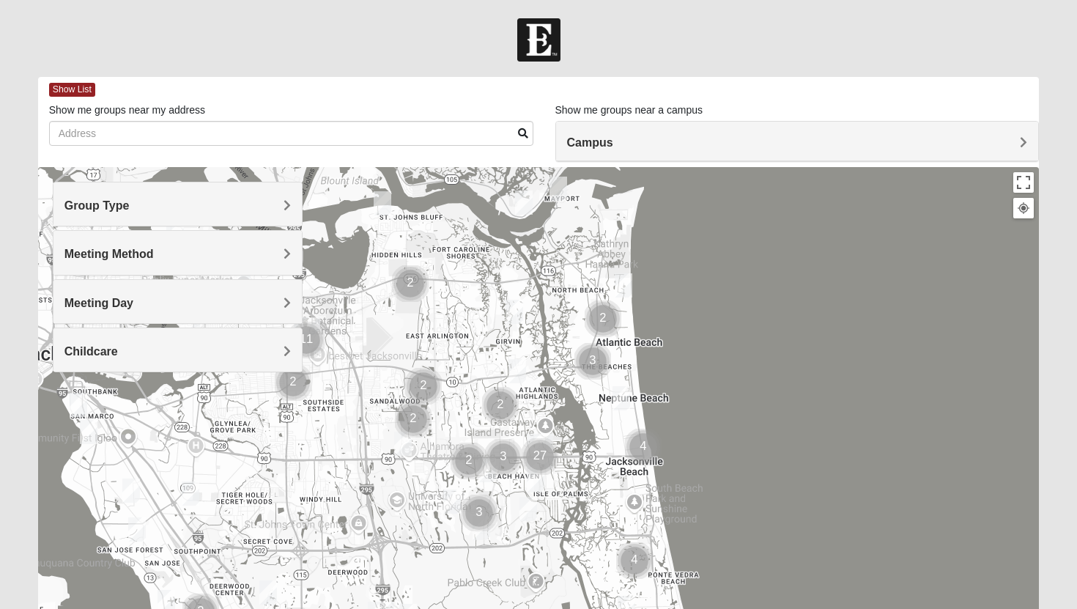
click at [248, 197] on div "Group Type" at bounding box center [178, 204] width 249 height 43
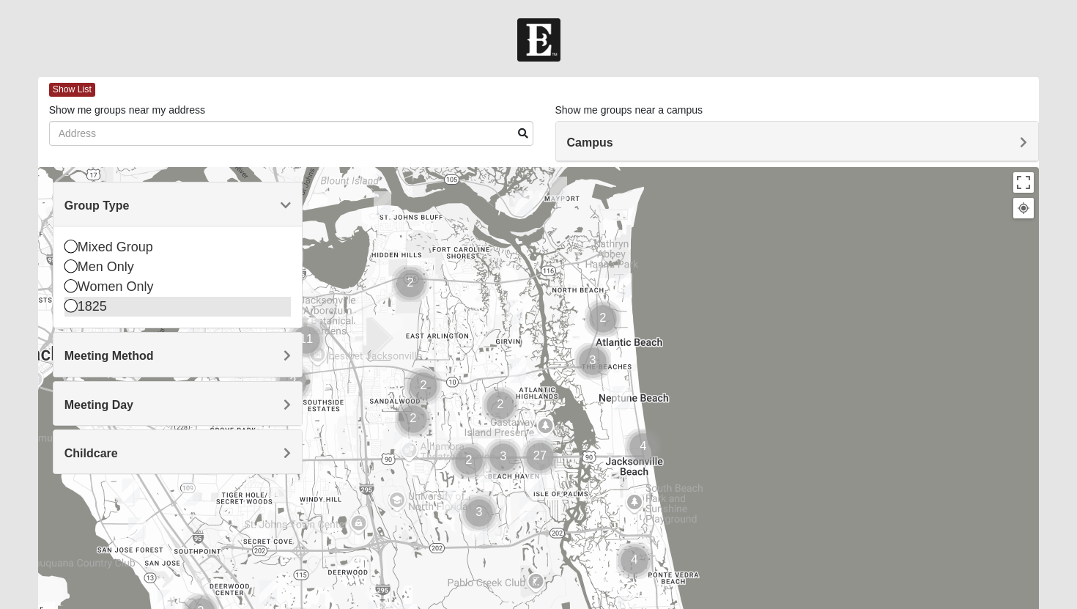
click at [69, 306] on icon at bounding box center [70, 305] width 13 height 13
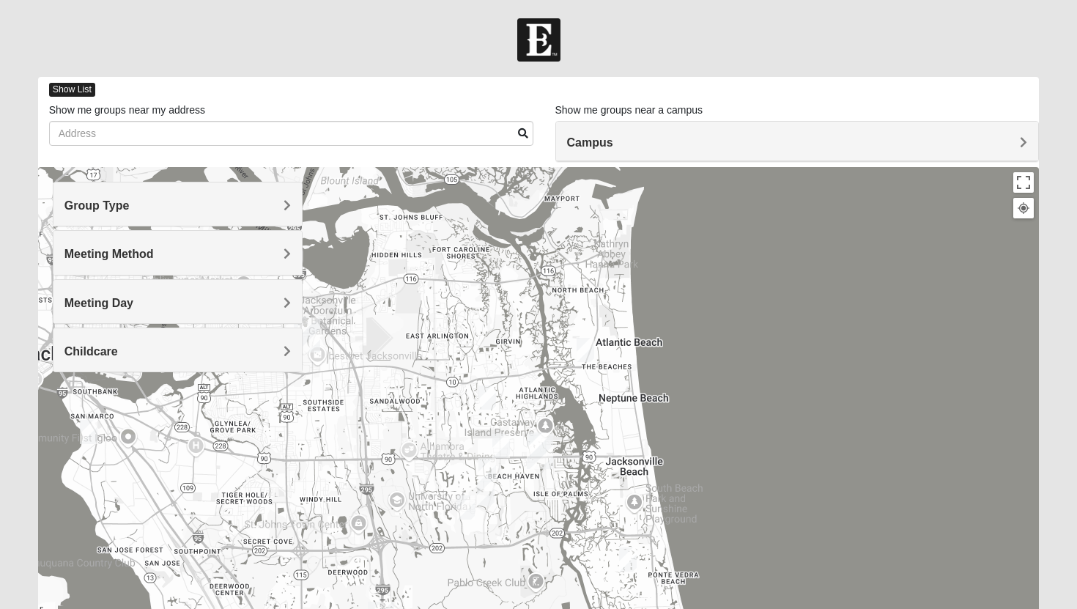
click at [78, 89] on span "Show List" at bounding box center [72, 90] width 46 height 14
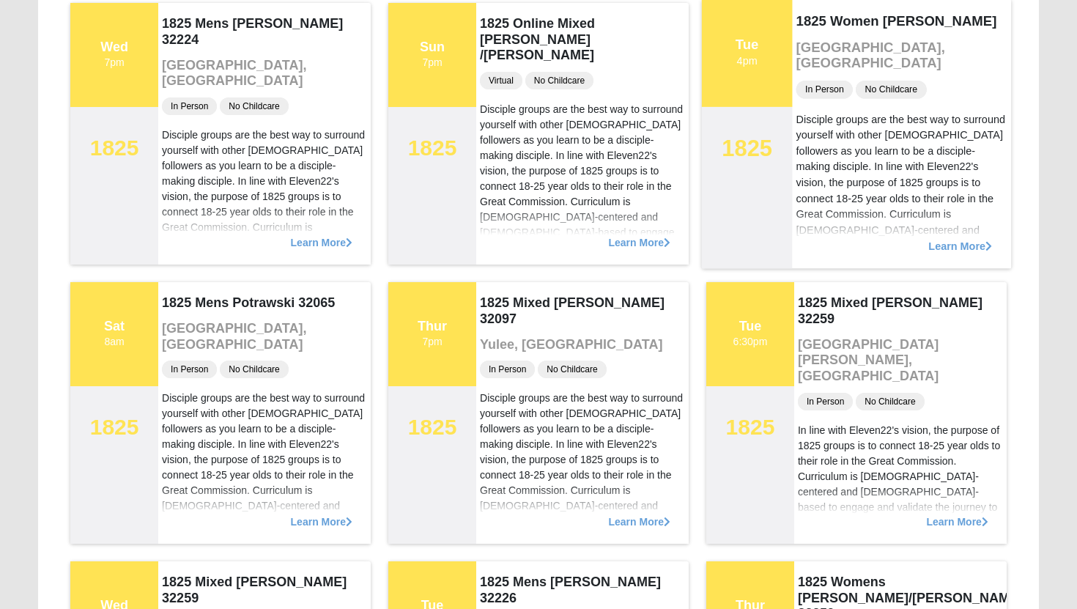
scroll to position [1608, 0]
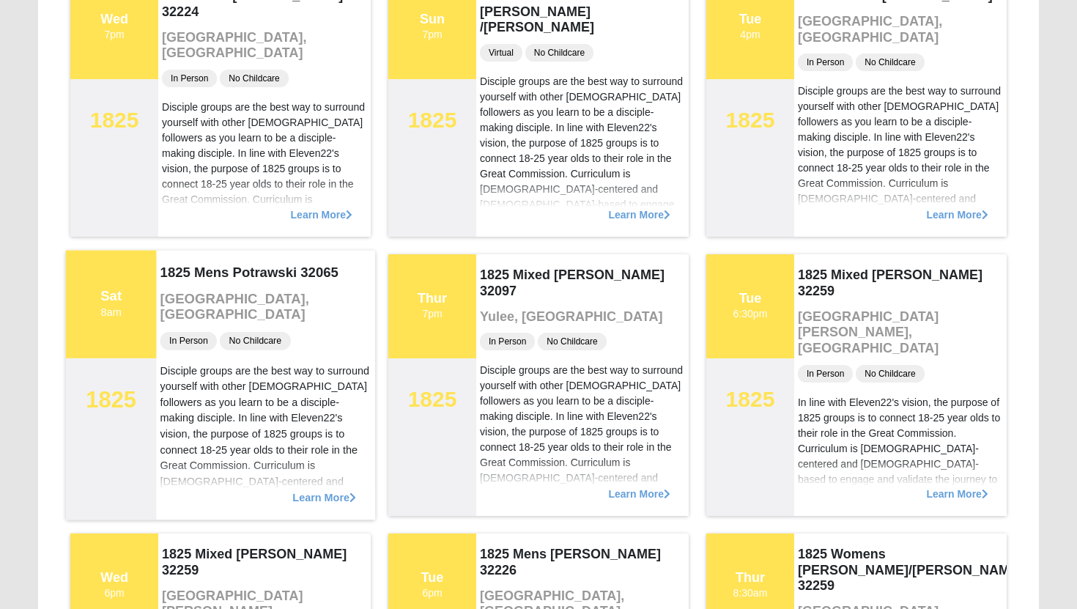
click at [298, 490] on span "Learn More" at bounding box center [324, 490] width 64 height 0
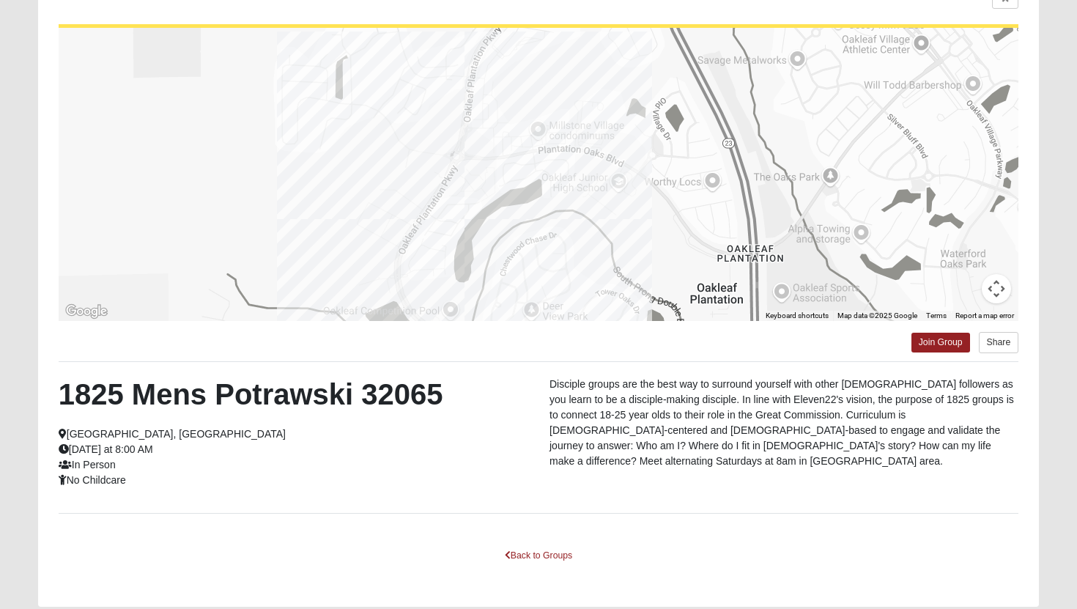
scroll to position [133, 0]
click at [288, 399] on h2 "1825 Mens Potrawski 32065" at bounding box center [293, 393] width 469 height 35
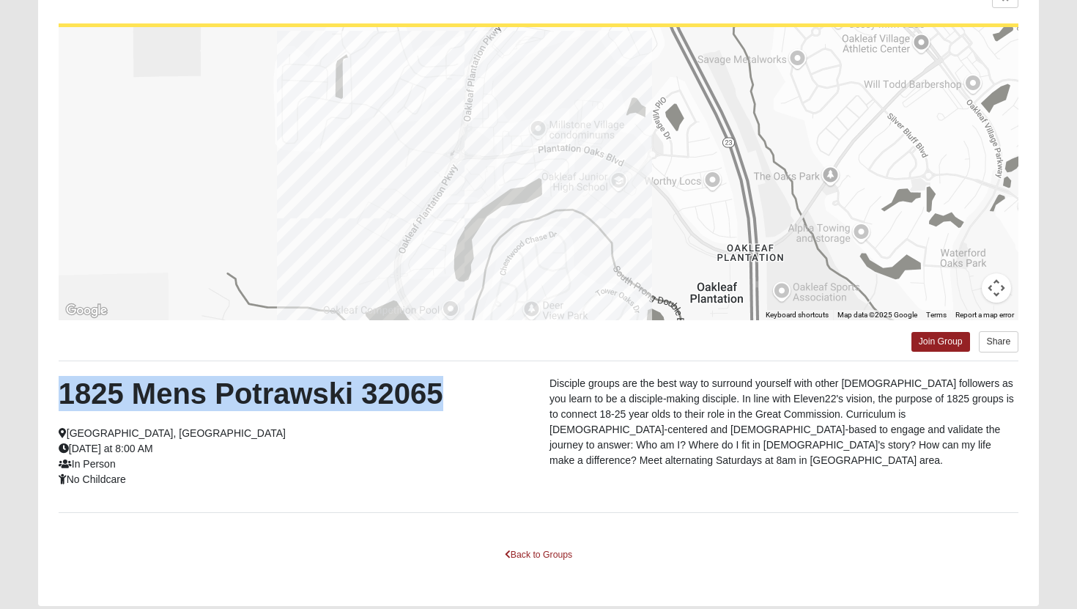
click at [288, 399] on h2 "1825 Mens Potrawski 32065" at bounding box center [293, 393] width 469 height 35
copy div "1825 Mens Potrawski 32065"
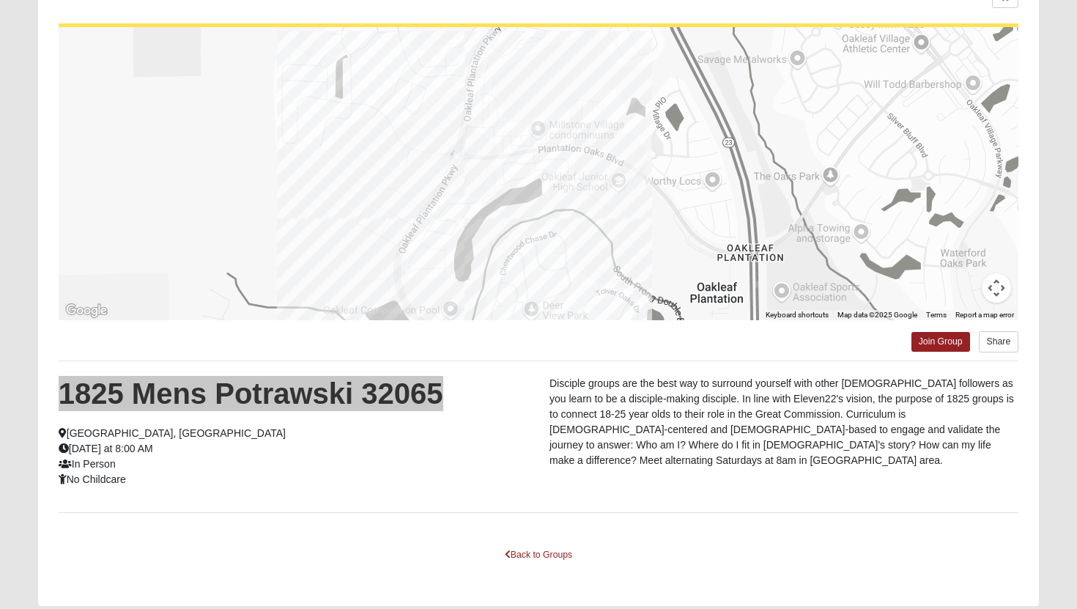
scroll to position [0, 0]
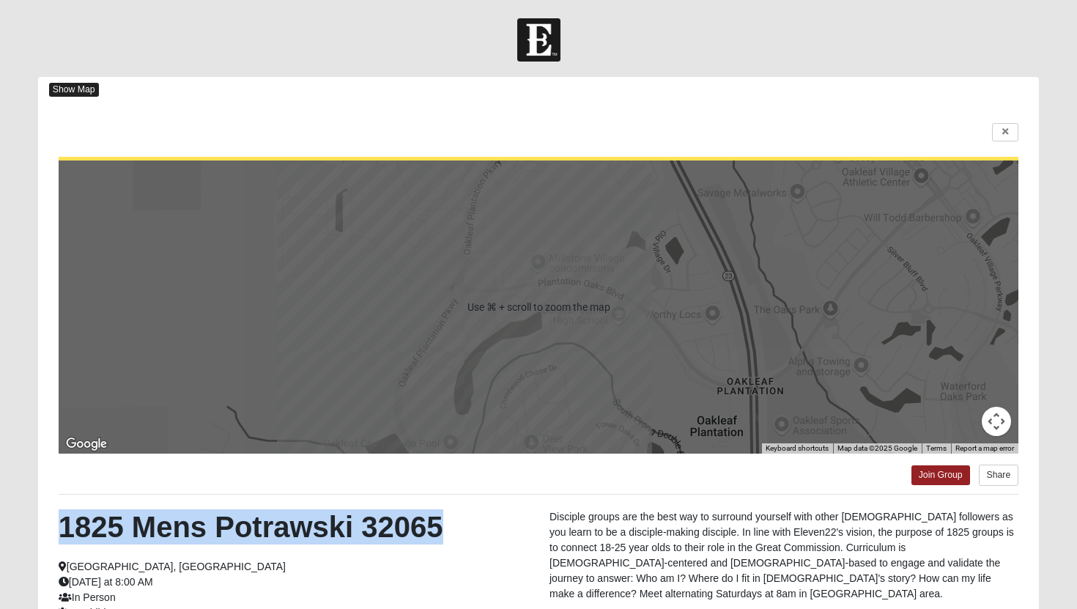
click at [80, 95] on span "Show Map" at bounding box center [74, 90] width 50 height 14
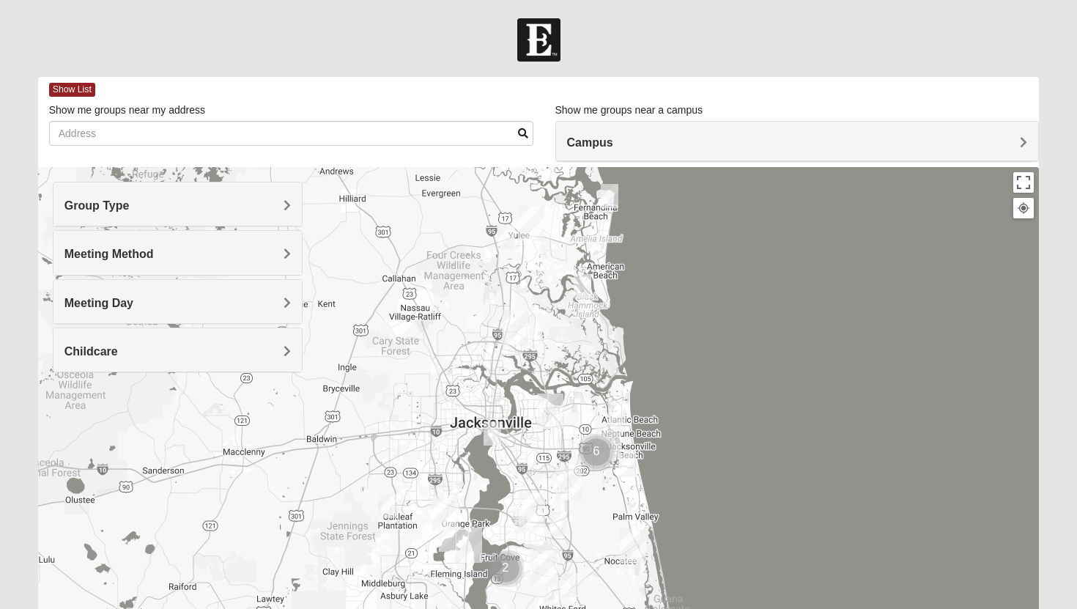
click at [282, 212] on h4 "Group Type" at bounding box center [177, 206] width 227 height 14
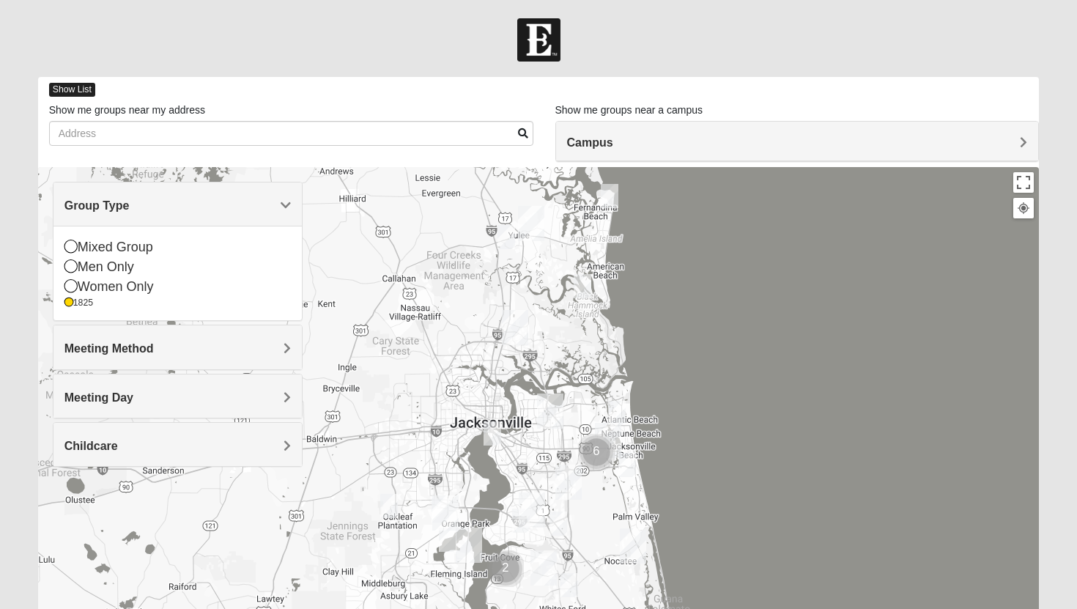
click at [89, 86] on span "Show List" at bounding box center [72, 90] width 46 height 14
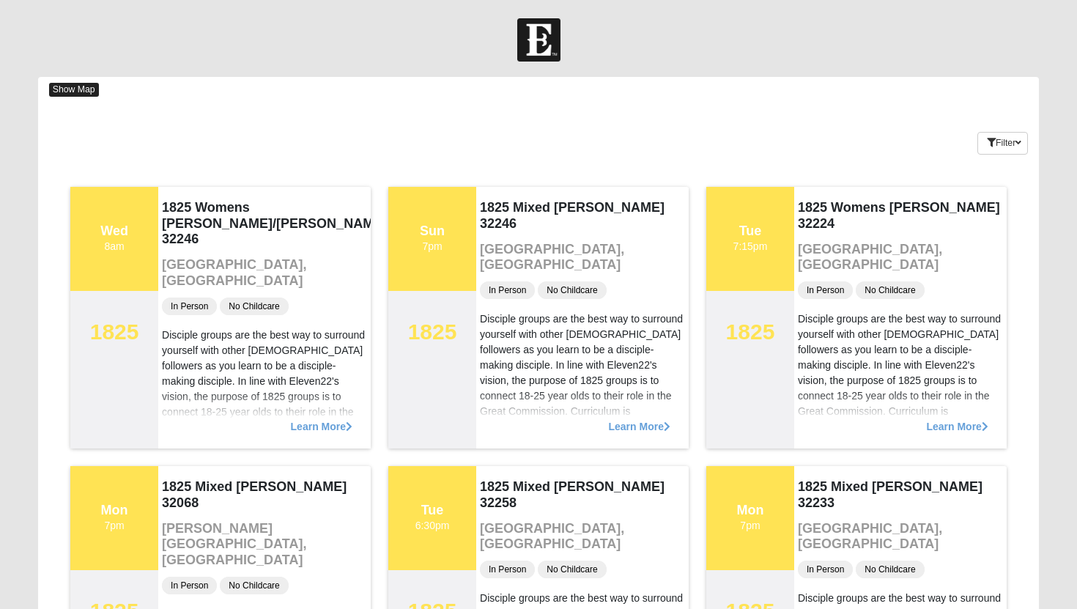
click at [85, 86] on span "Show Map" at bounding box center [74, 90] width 50 height 14
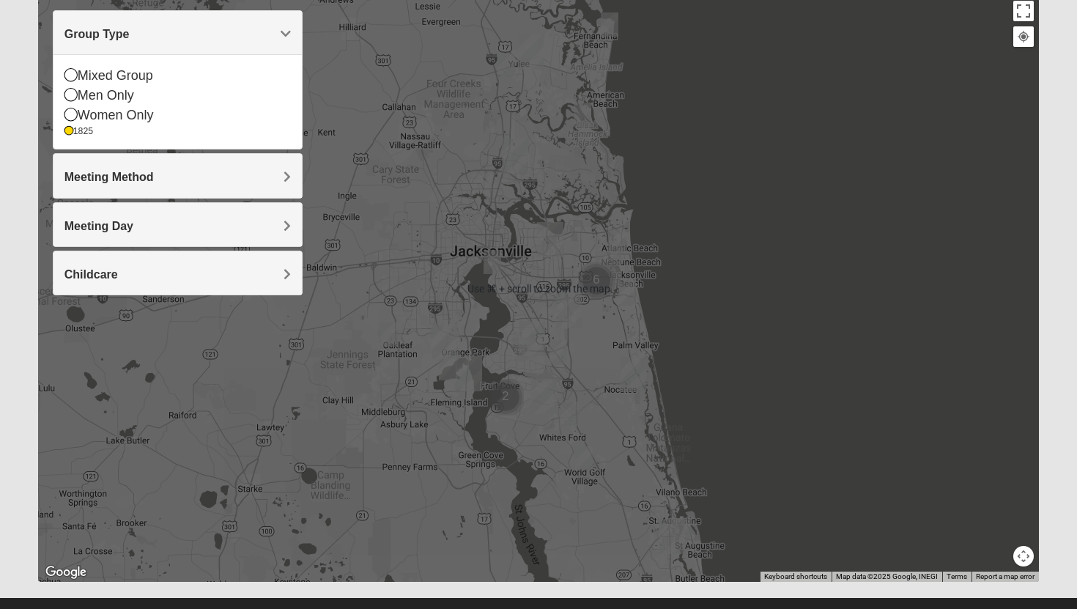
scroll to position [169, 0]
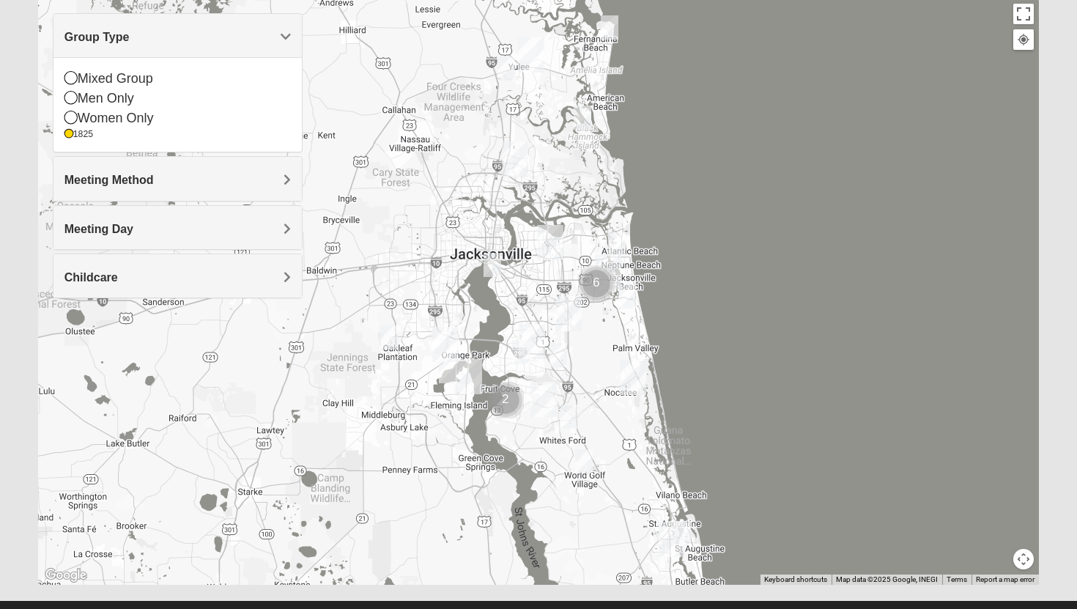
click at [410, 372] on div at bounding box center [539, 292] width 1002 height 586
click at [293, 40] on div "Group Type" at bounding box center [178, 35] width 249 height 43
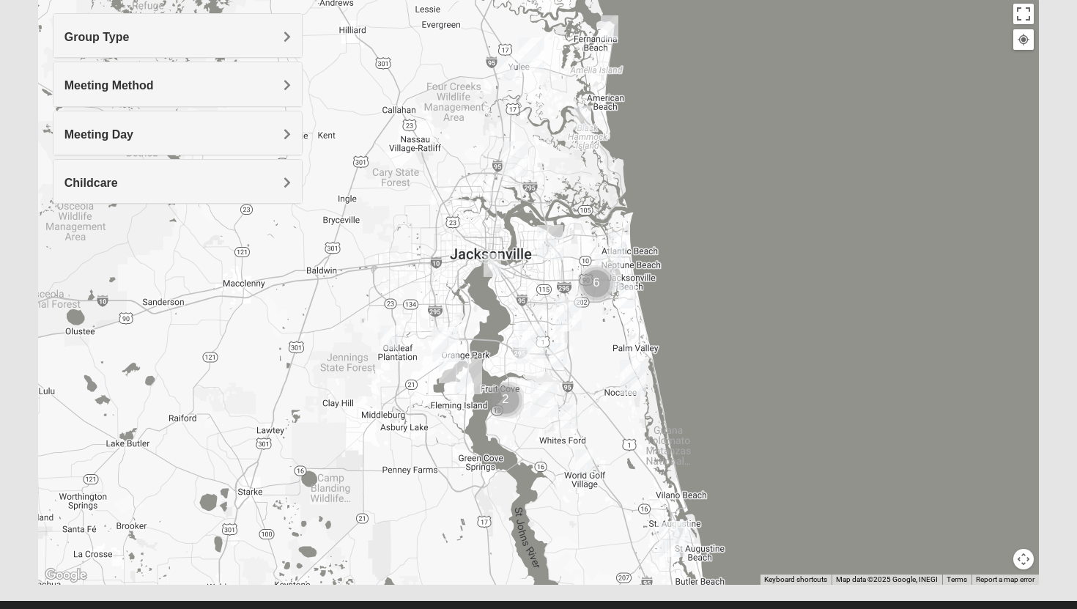
click at [1027, 558] on button "Map camera controls" at bounding box center [1024, 559] width 21 height 21
click at [995, 508] on button "Zoom in" at bounding box center [998, 508] width 21 height 21
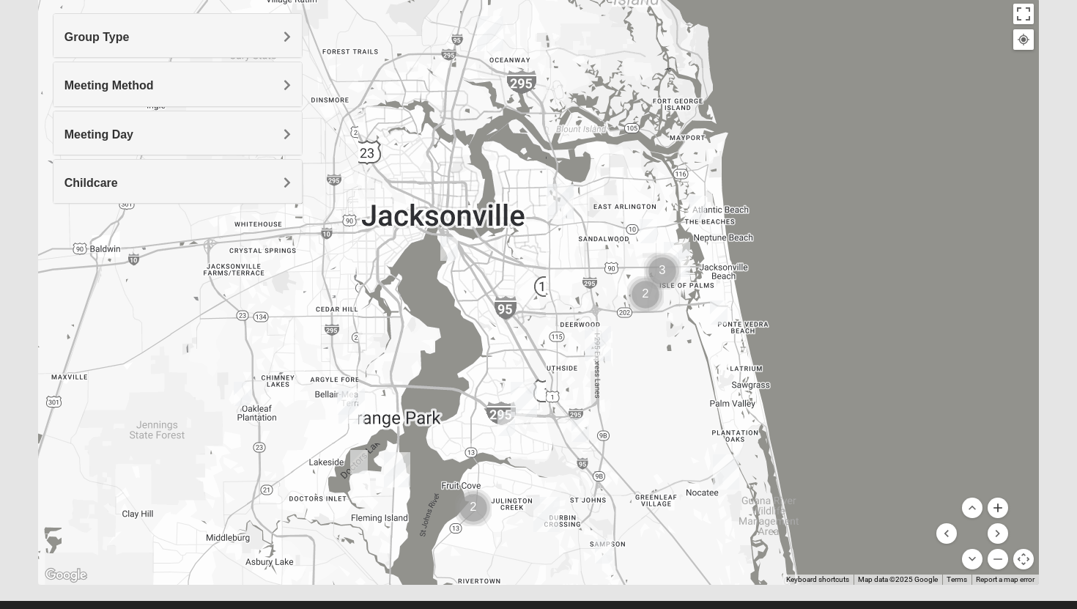
click at [995, 508] on button "Zoom in" at bounding box center [998, 508] width 21 height 21
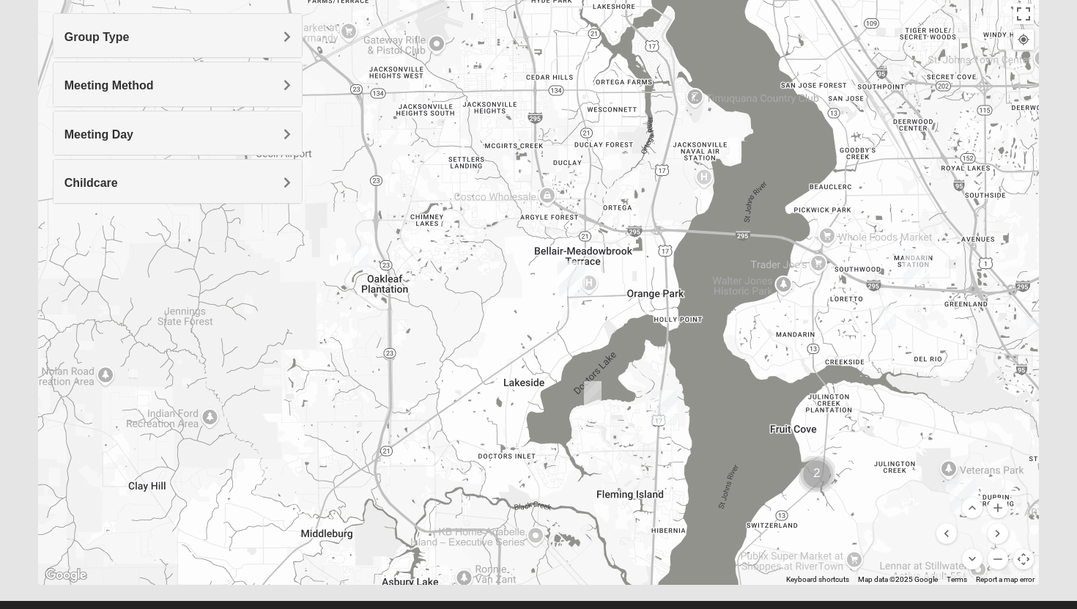
drag, startPoint x: 390, startPoint y: 458, endPoint x: 802, endPoint y: 207, distance: 482.6
click at [803, 207] on div at bounding box center [539, 292] width 1002 height 586
click at [1003, 511] on button "Zoom in" at bounding box center [998, 508] width 21 height 21
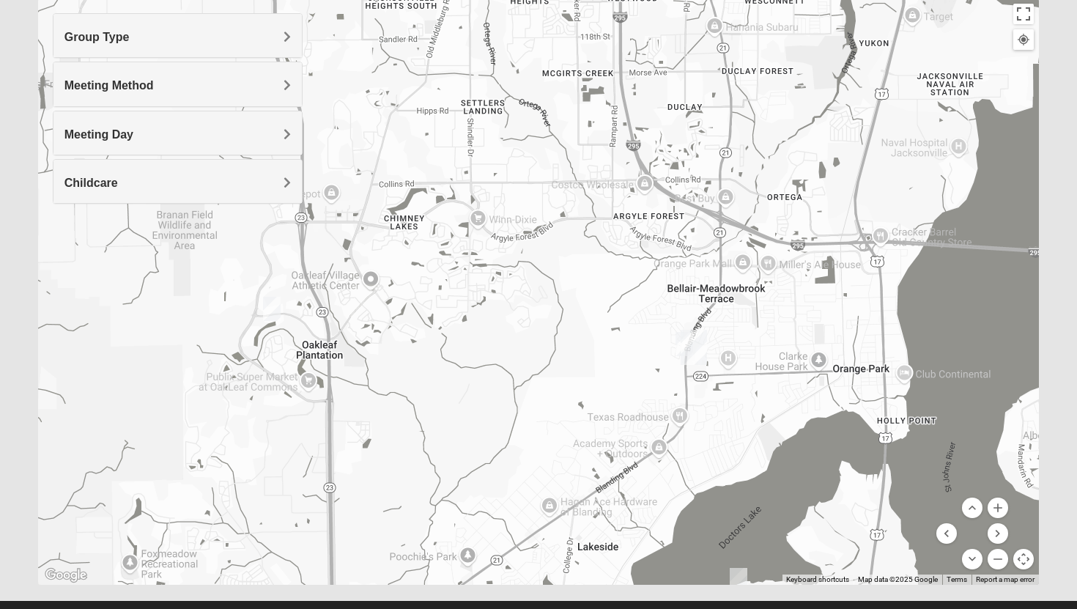
drag, startPoint x: 501, startPoint y: 323, endPoint x: 591, endPoint y: 397, distance: 116.8
click at [591, 397] on div at bounding box center [539, 292] width 1002 height 586
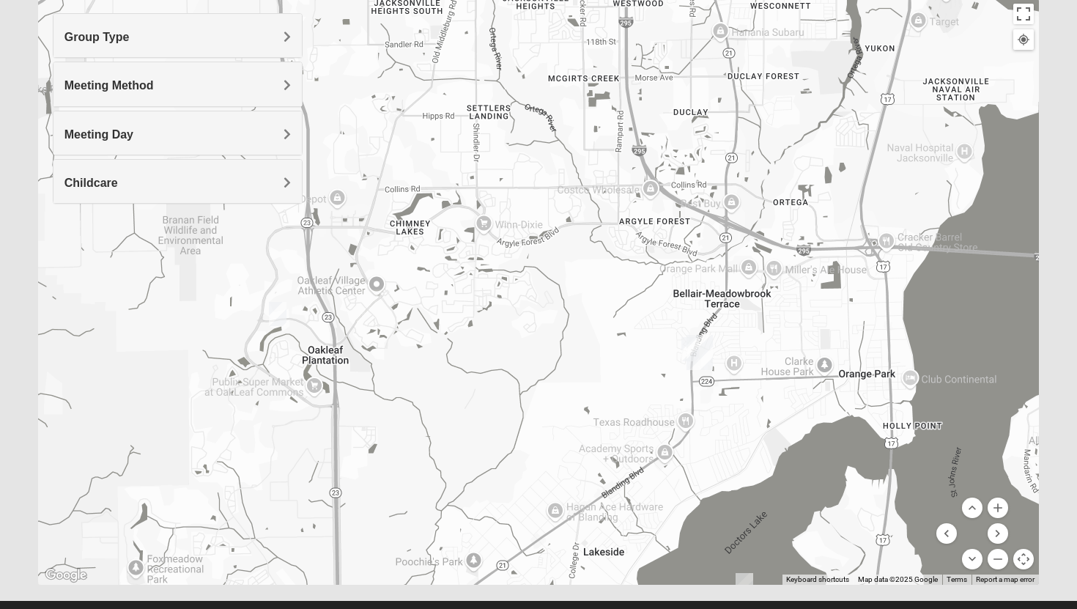
click at [685, 348] on img "1825 Women Hearons" at bounding box center [691, 349] width 18 height 24
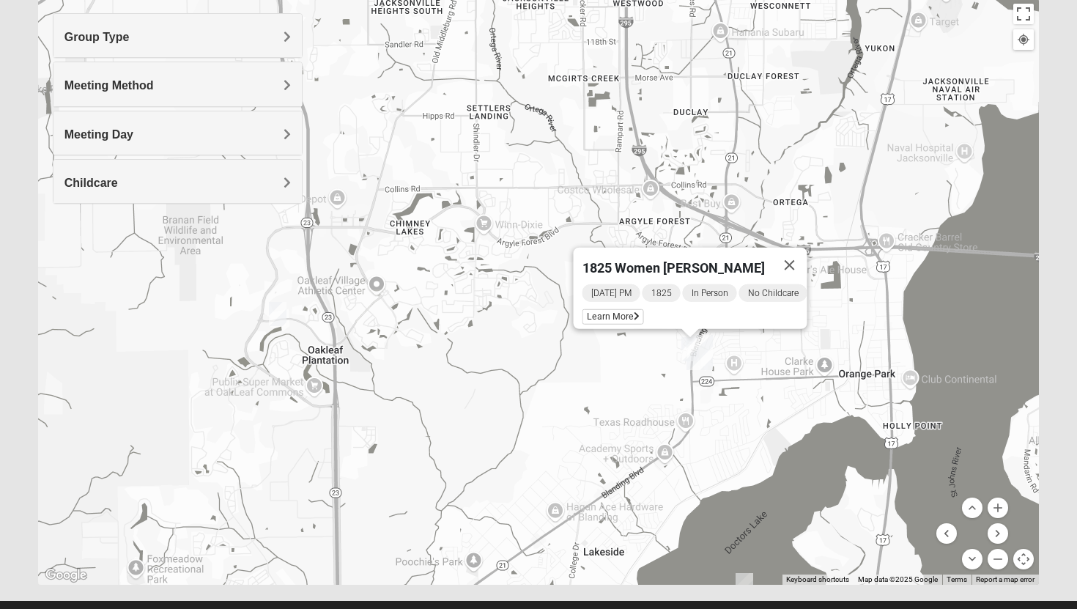
click at [277, 322] on img "1825 Mens Potrawski 32065" at bounding box center [278, 314] width 18 height 24
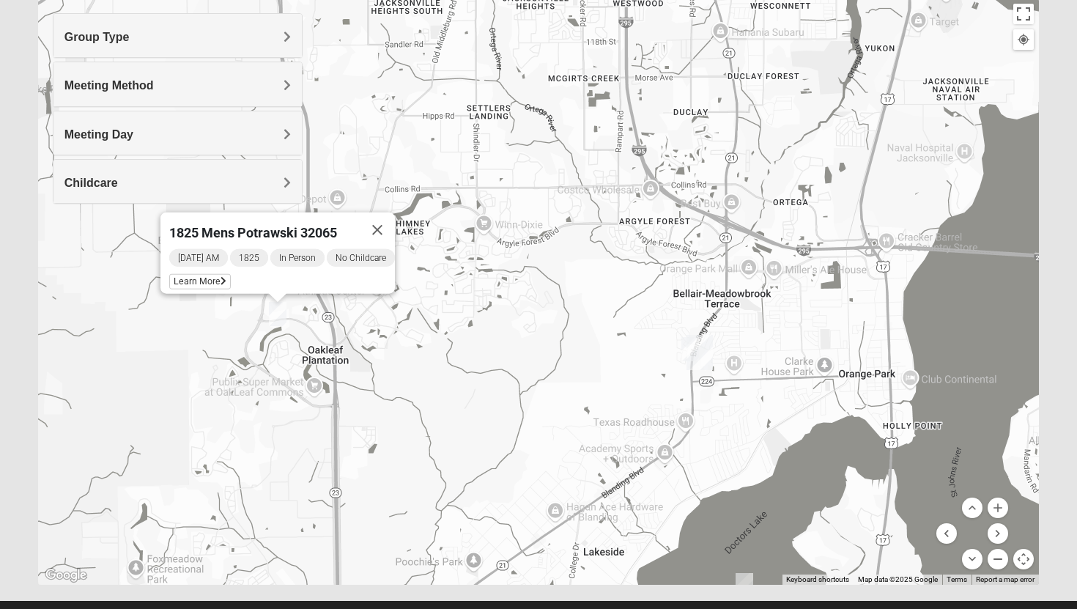
click at [996, 562] on button "Zoom out" at bounding box center [998, 559] width 21 height 21
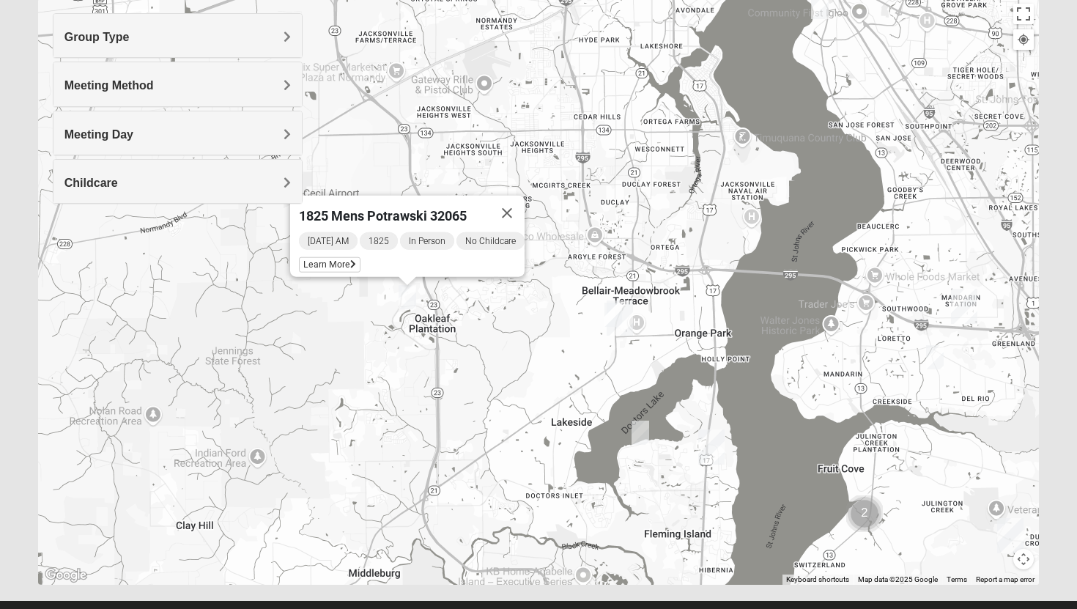
click at [644, 433] on img "1825 Mixed Suggs 32068" at bounding box center [641, 433] width 18 height 24
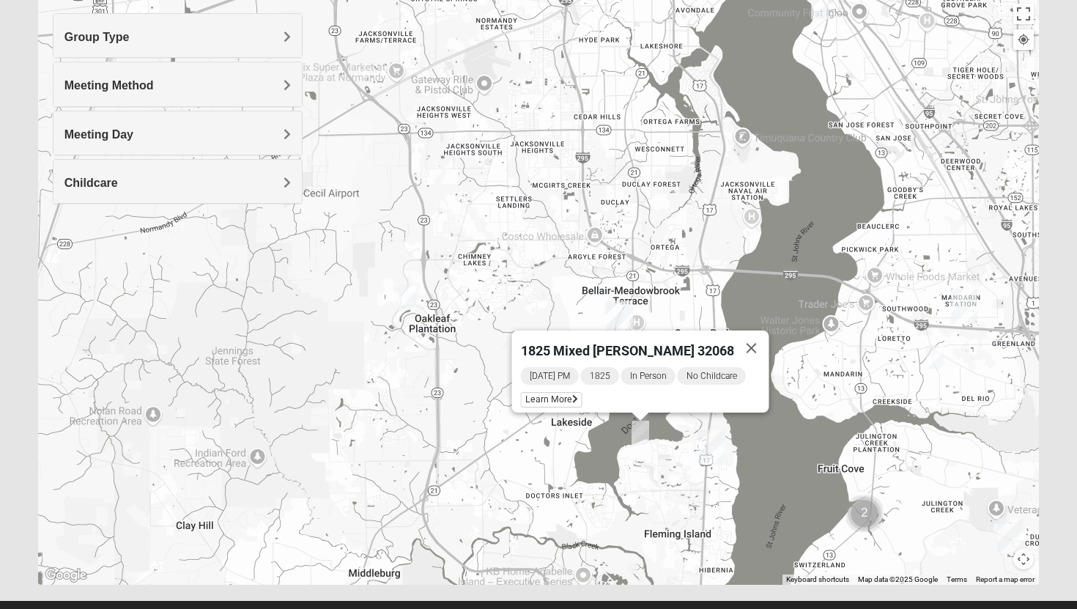
click at [537, 431] on div "1825 Mixed Suggs 32068 Monday PM 1825 In Person No Childcare Learn More" at bounding box center [539, 292] width 1002 height 586
click at [744, 338] on button "Close" at bounding box center [751, 348] width 35 height 35
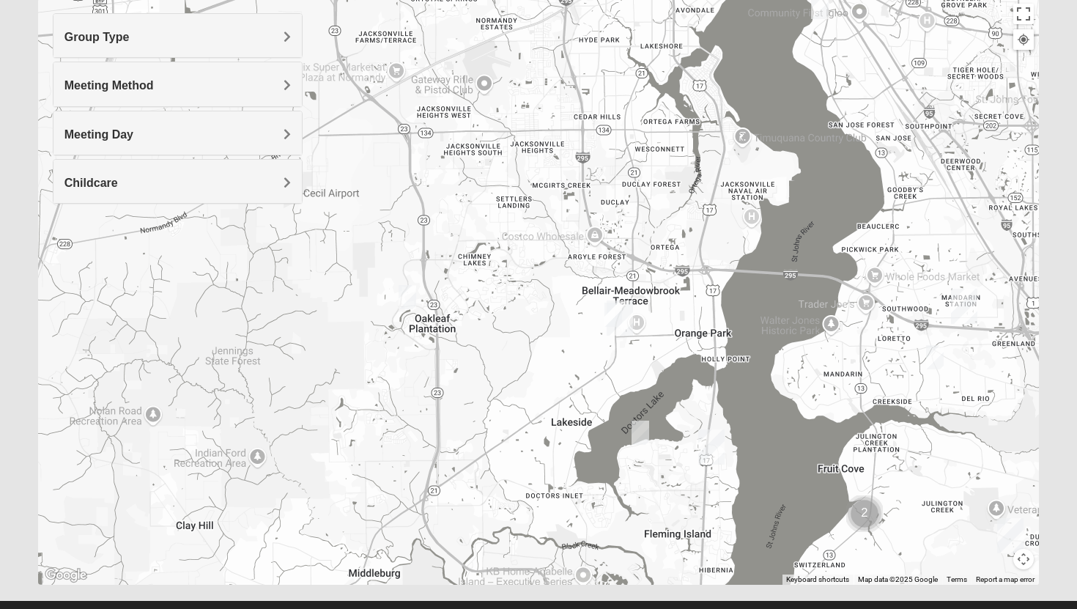
click at [937, 361] on img "1825 Mixed Fletcher 32258" at bounding box center [935, 357] width 18 height 24
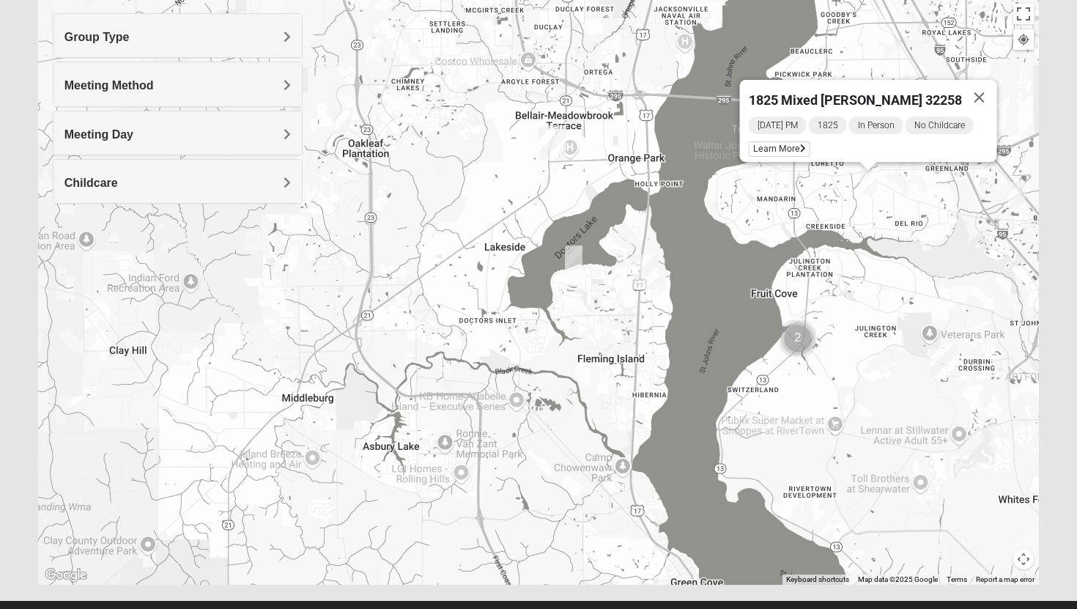
drag, startPoint x: 624, startPoint y: 548, endPoint x: 622, endPoint y: 369, distance: 178.8
click at [622, 369] on div "1825 Mixed Fletcher 32258 Tuesday PM 1825 In Person No Childcare Learn More" at bounding box center [539, 292] width 1002 height 586
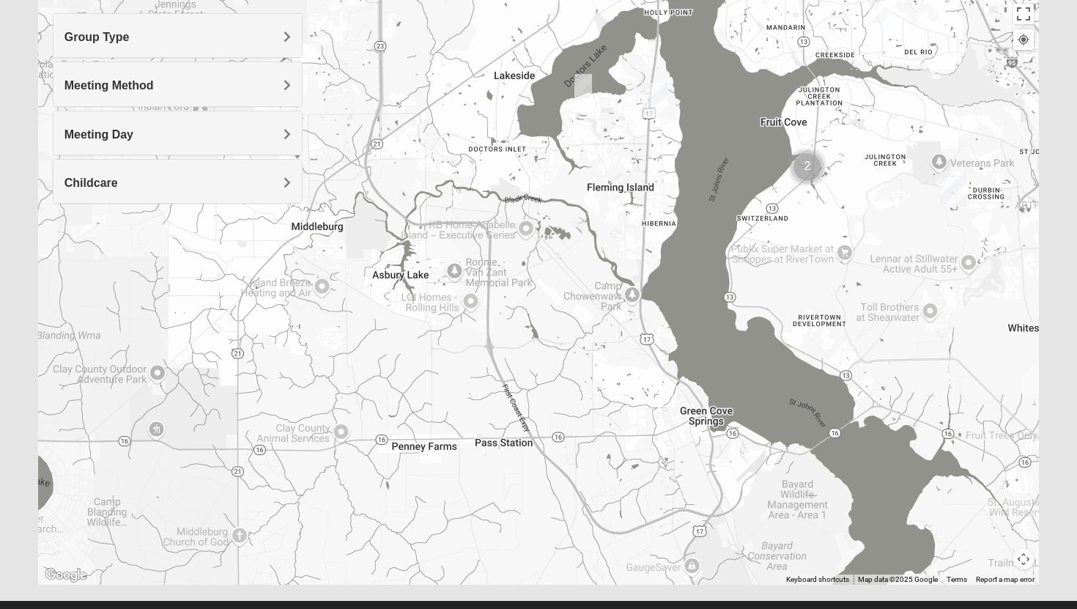
drag, startPoint x: 531, startPoint y: 447, endPoint x: 541, endPoint y: 272, distance: 175.4
click at [541, 272] on div "1825 Mixed Fletcher 32258 Tuesday PM 1825 In Person No Childcare Learn More" at bounding box center [539, 292] width 1002 height 586
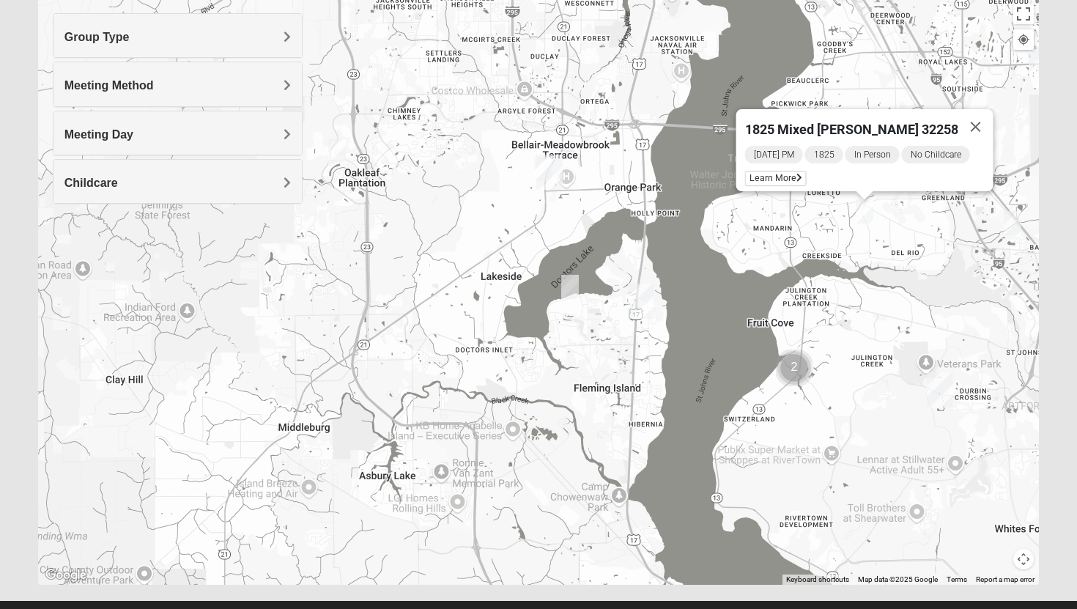
drag, startPoint x: 602, startPoint y: 201, endPoint x: 564, endPoint y: 545, distance: 346.6
click at [564, 545] on div "1825 Mixed Fletcher 32258 Tuesday PM 1825 In Person No Childcare Learn More" at bounding box center [539, 292] width 1002 height 586
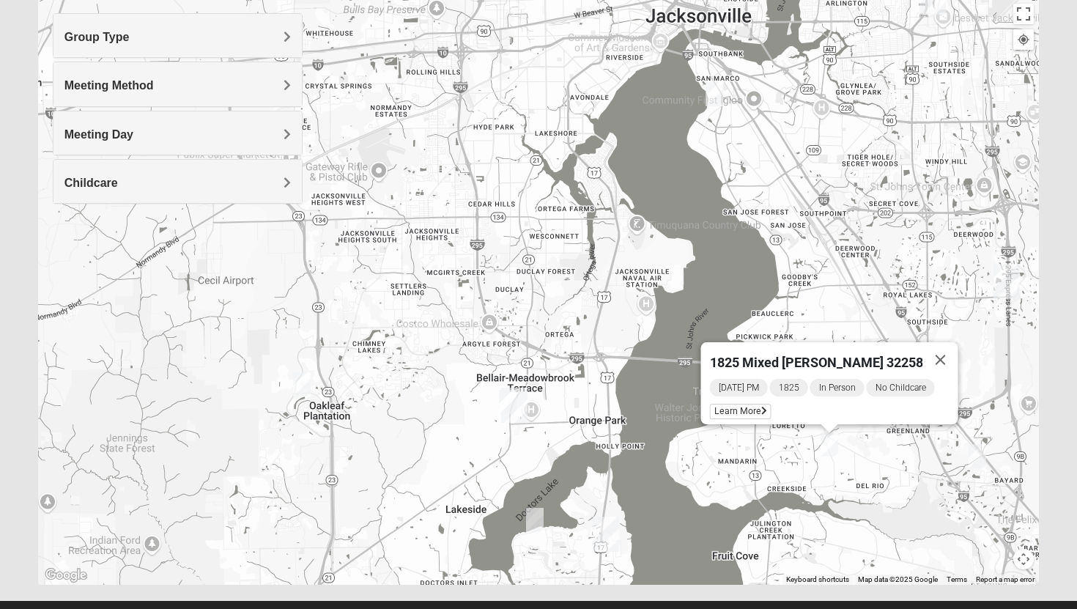
drag, startPoint x: 660, startPoint y: 292, endPoint x: 649, endPoint y: 387, distance: 95.2
click at [649, 387] on div "1825 Mixed Fletcher 32258 Tuesday PM 1825 In Person No Childcare Learn More" at bounding box center [539, 292] width 1002 height 586
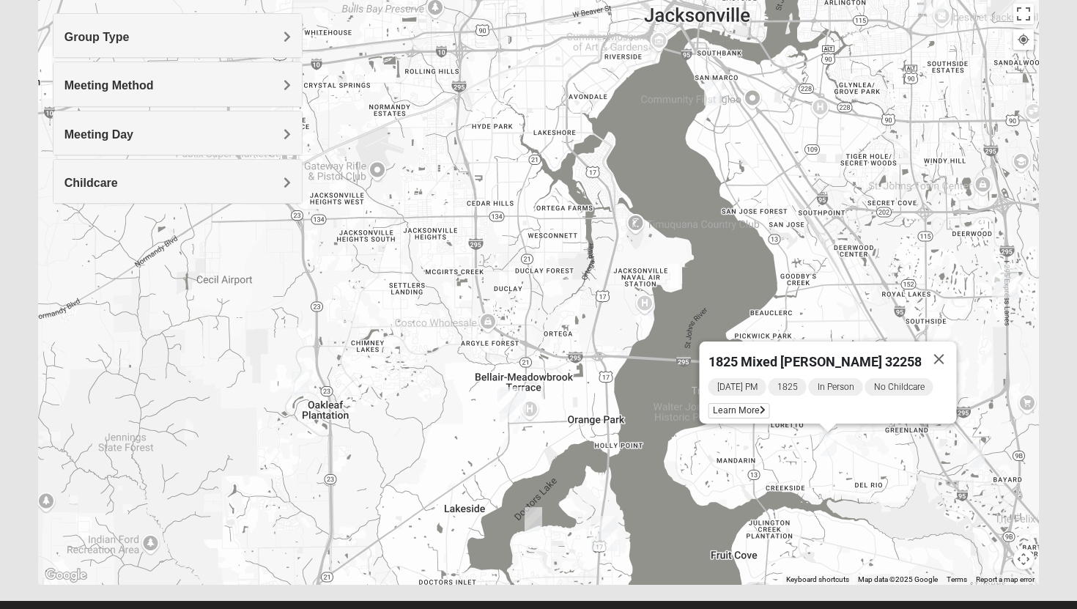
click at [1022, 558] on button "Map camera controls" at bounding box center [1024, 559] width 21 height 21
click at [997, 507] on button "Zoom in" at bounding box center [998, 508] width 21 height 21
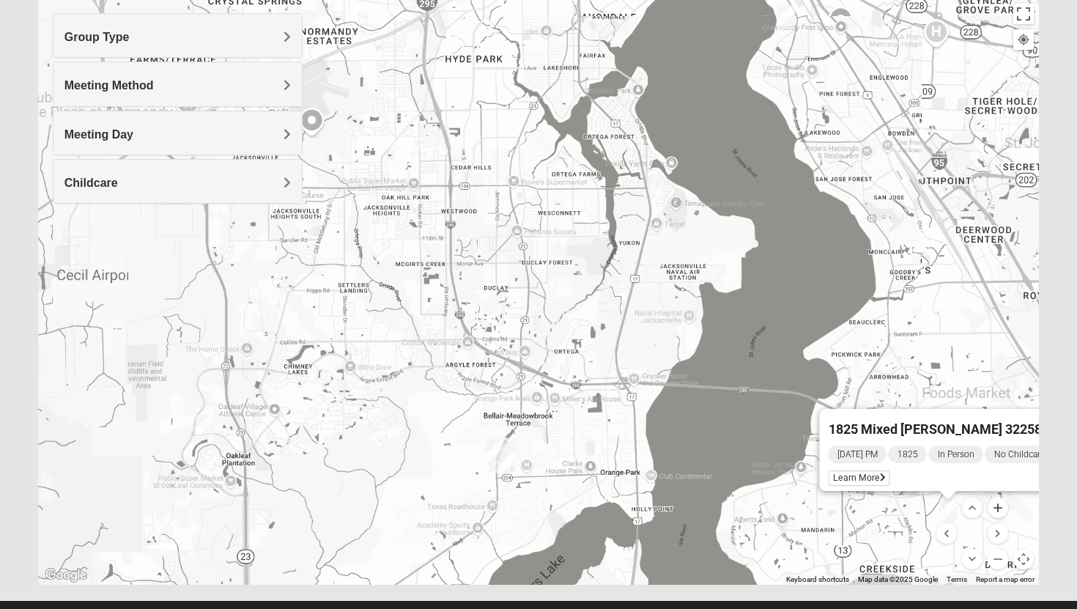
click at [997, 507] on button "Zoom in" at bounding box center [998, 508] width 21 height 21
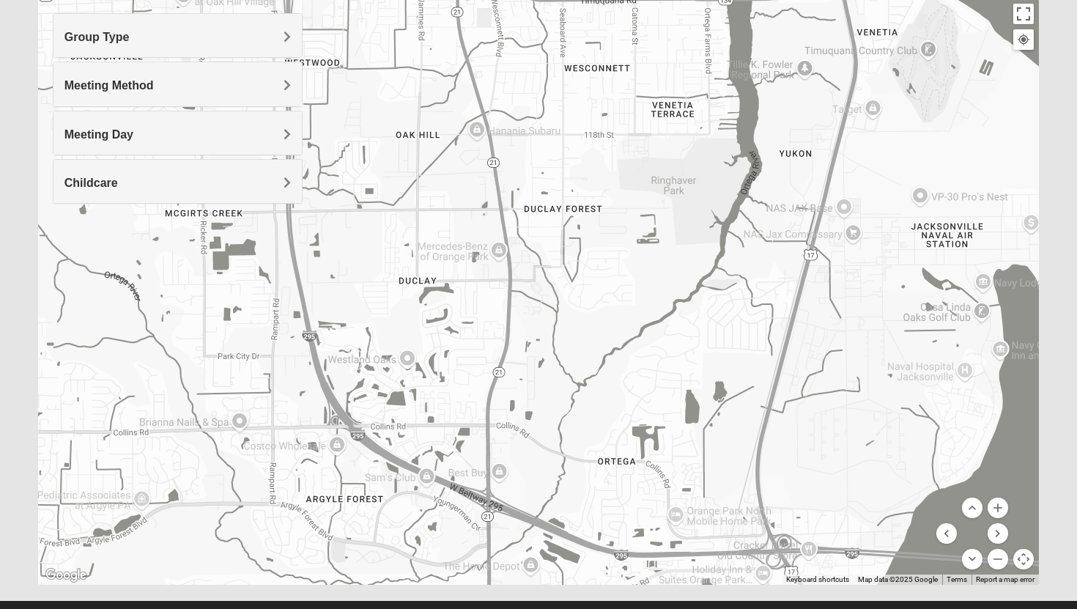
drag, startPoint x: 913, startPoint y: 476, endPoint x: 504, endPoint y: 251, distance: 466.4
click at [504, 251] on div "1825 Mixed Fletcher 32258 Tuesday PM 1825 In Person No Childcare Learn More" at bounding box center [539, 292] width 1002 height 586
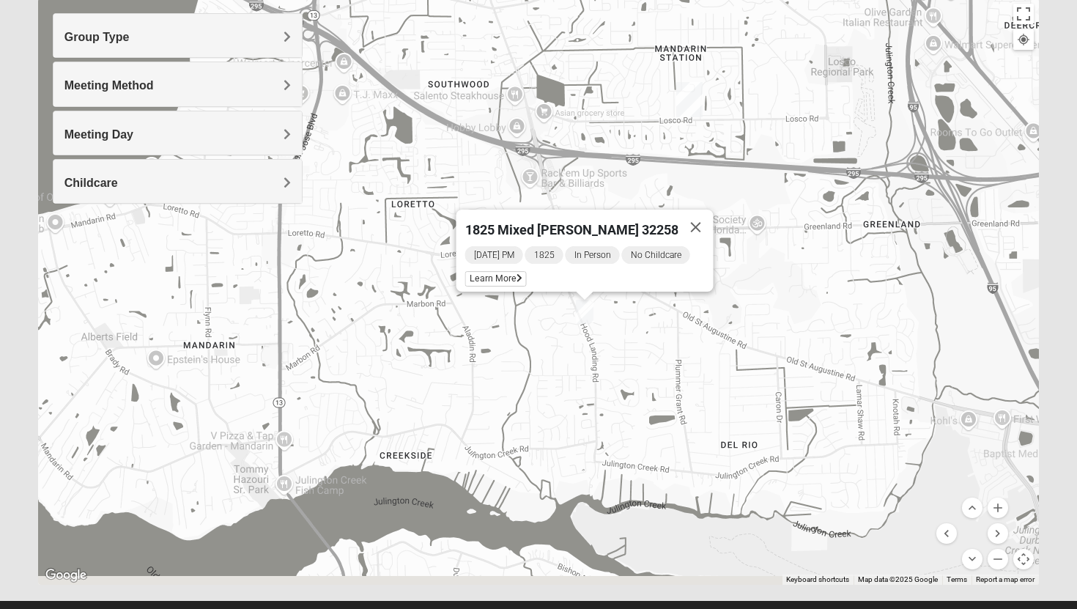
drag, startPoint x: 440, startPoint y: 309, endPoint x: 337, endPoint y: 185, distance: 160.3
click at [337, 185] on div "1825 Mixed Fletcher 32258 Tuesday PM 1825 In Person No Childcare Learn More" at bounding box center [539, 292] width 1002 height 586
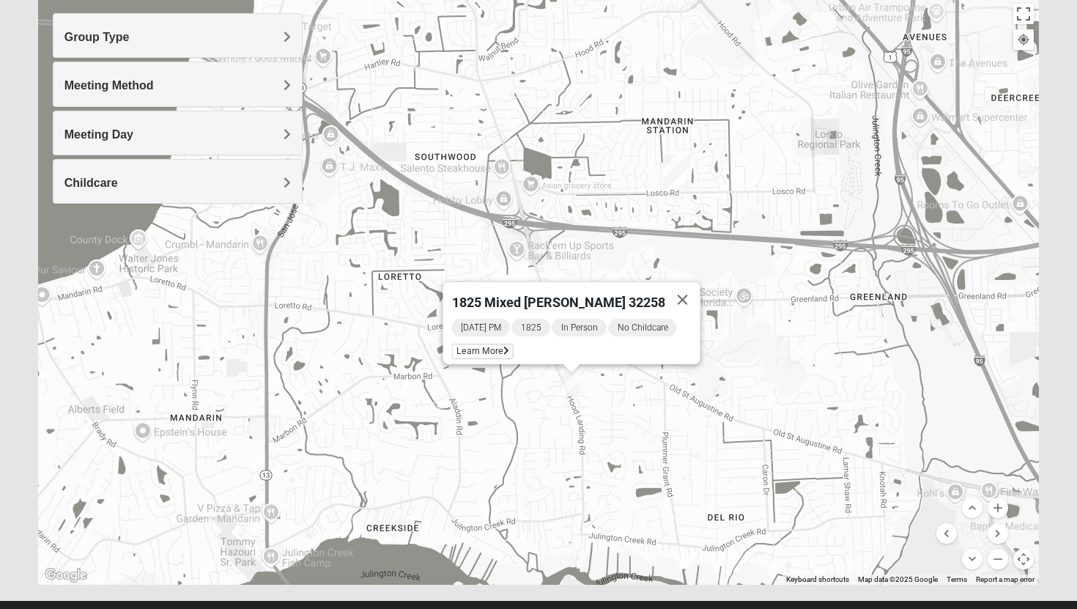
drag, startPoint x: 506, startPoint y: 355, endPoint x: 493, endPoint y: 428, distance: 73.8
click at [493, 428] on div "1825 Mixed Fletcher 32258 Tuesday PM 1825 In Person No Childcare Learn More" at bounding box center [539, 292] width 1002 height 586
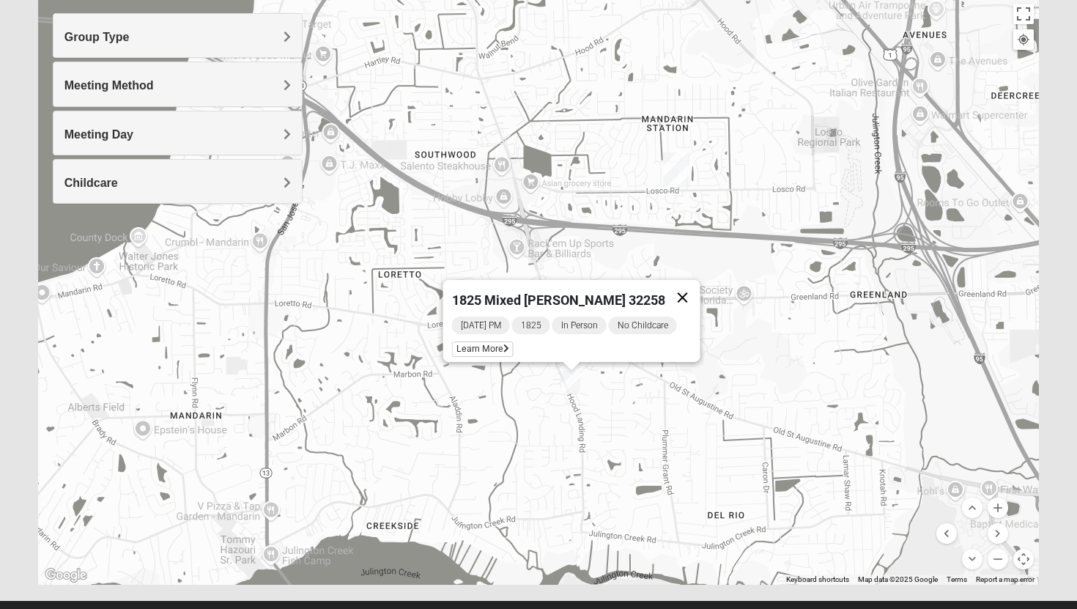
click at [682, 286] on button "Close" at bounding box center [683, 297] width 35 height 35
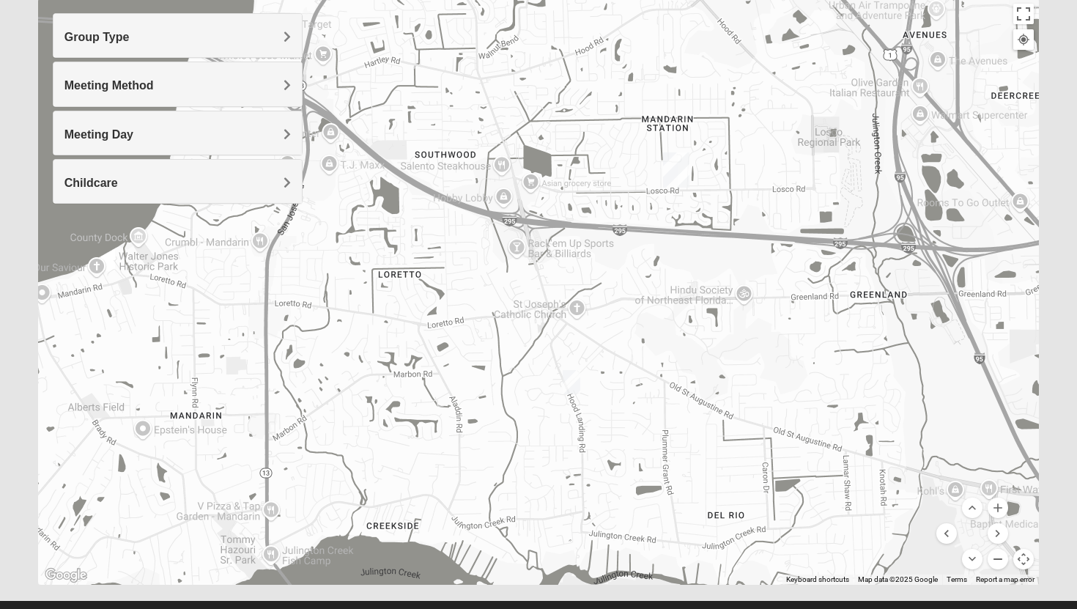
click at [1003, 556] on button "Zoom out" at bounding box center [998, 559] width 21 height 21
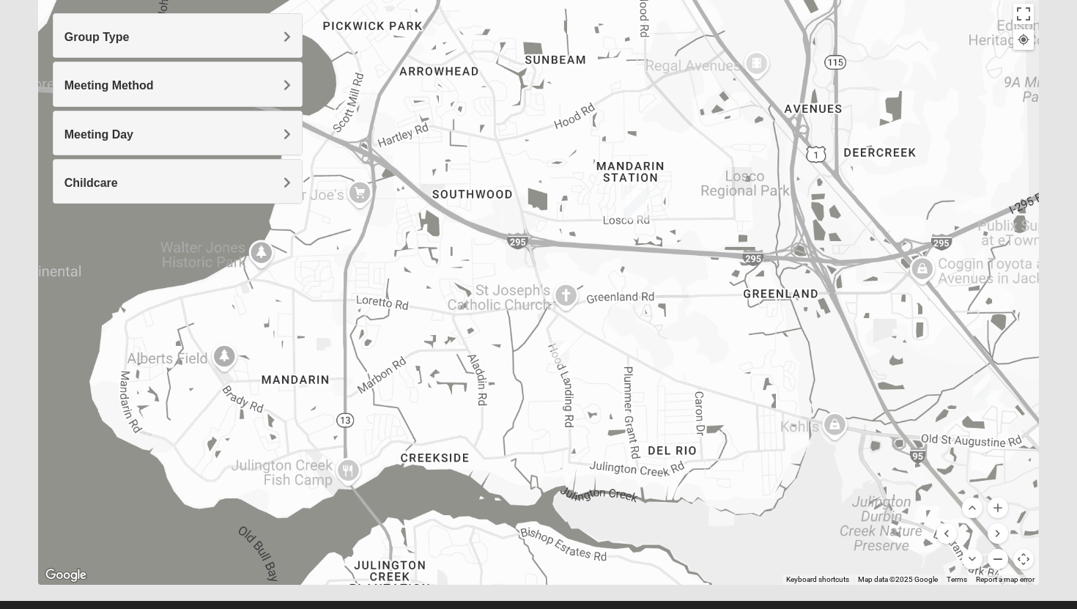
click at [1003, 556] on button "Zoom out" at bounding box center [998, 559] width 21 height 21
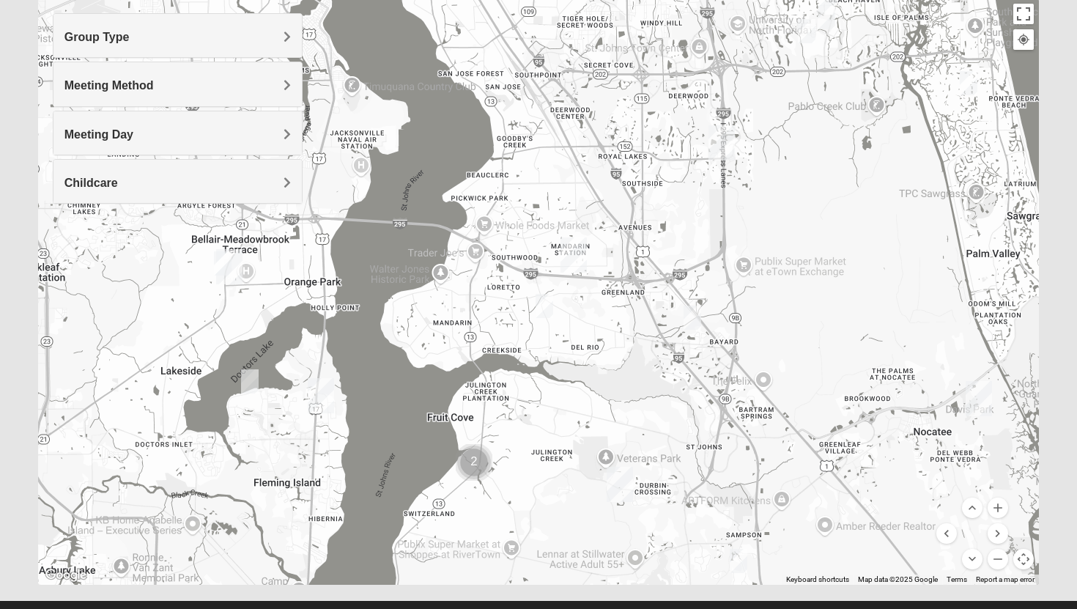
click at [282, 40] on h4 "Group Type" at bounding box center [177, 37] width 227 height 14
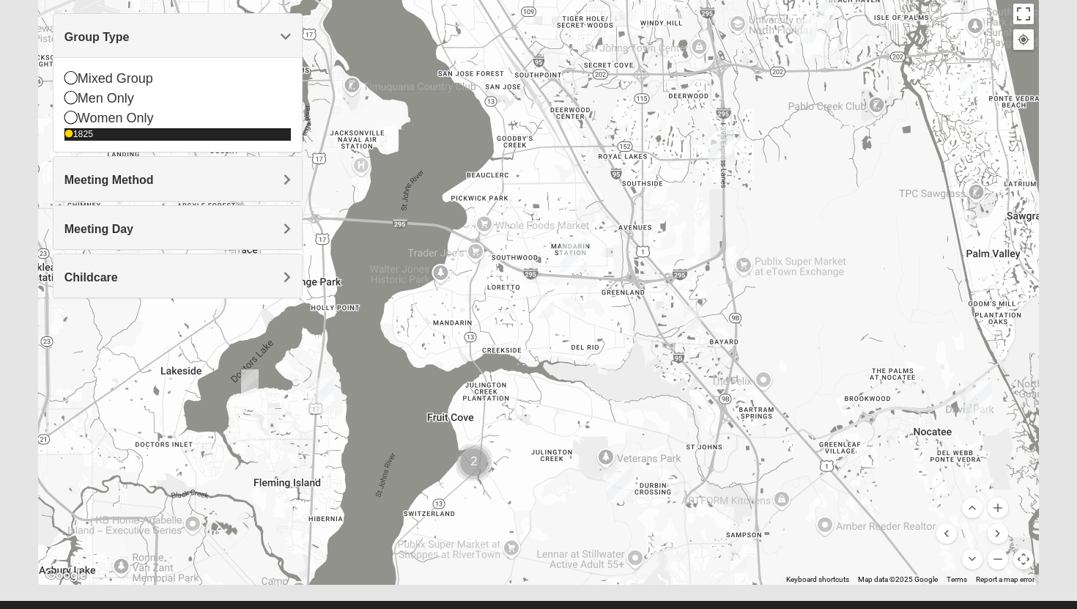
click at [68, 135] on icon at bounding box center [68, 134] width 9 height 9
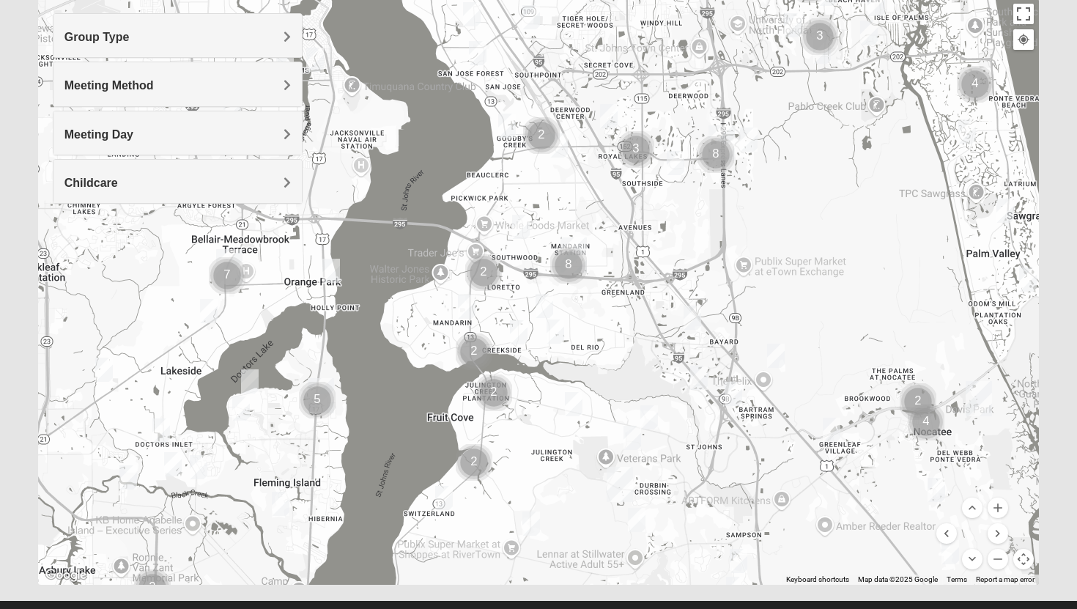
click at [240, 82] on h4 "Meeting Method" at bounding box center [177, 85] width 227 height 14
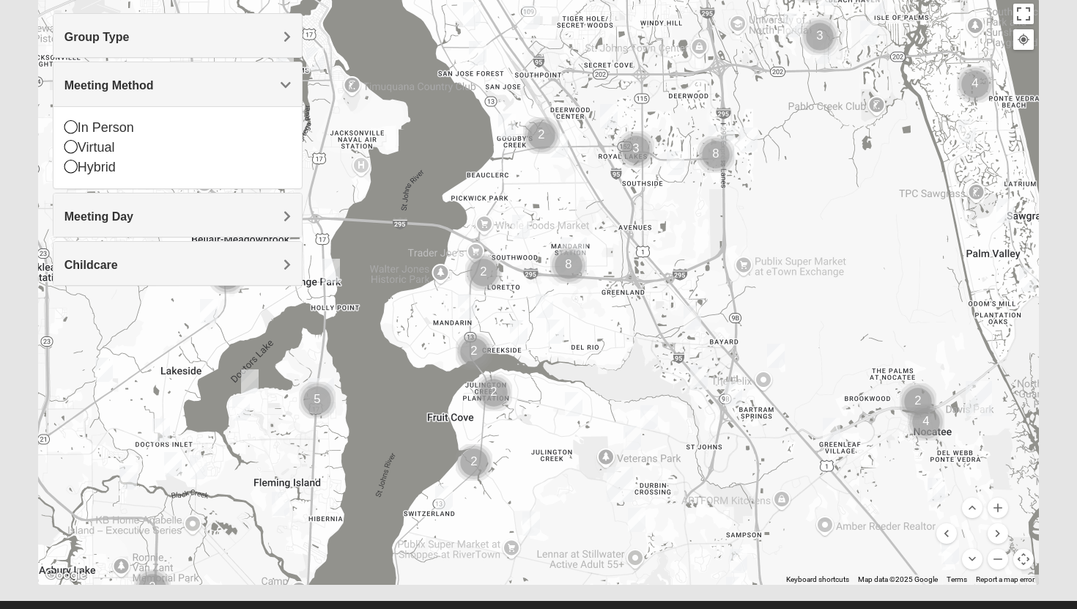
click at [154, 86] on span "Meeting Method" at bounding box center [108, 85] width 89 height 12
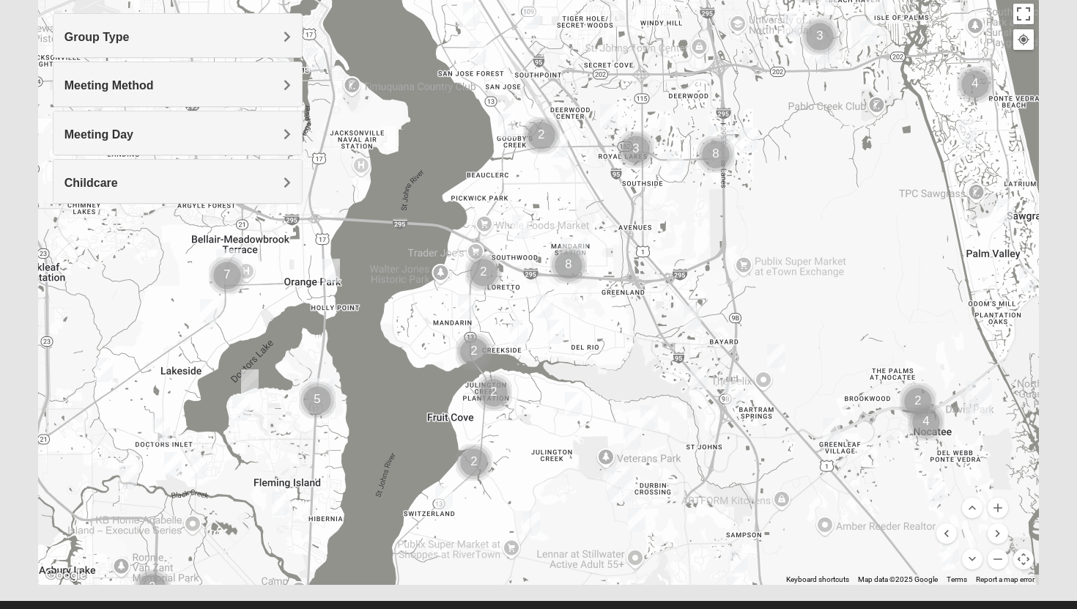
click at [281, 132] on h4 "Meeting Day" at bounding box center [177, 135] width 227 height 14
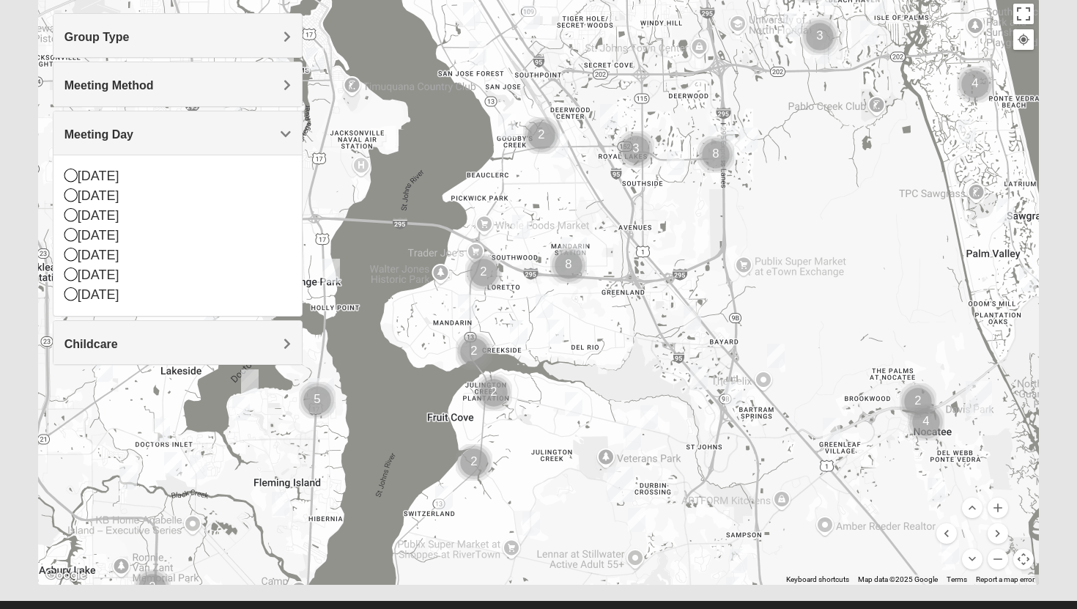
click at [133, 132] on span "Meeting Day" at bounding box center [98, 134] width 69 height 12
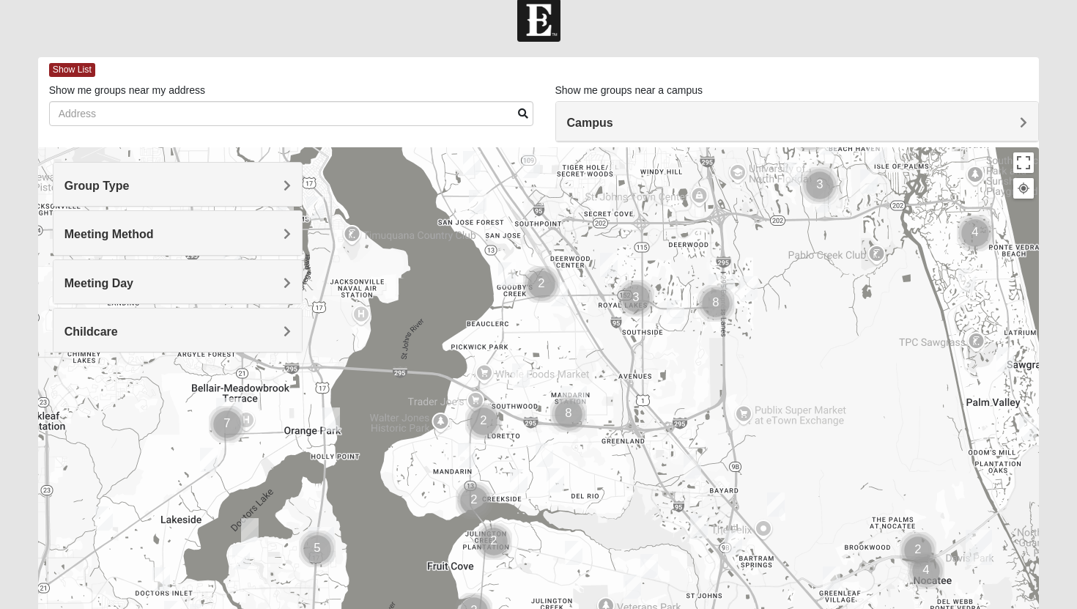
scroll to position [19, 0]
click at [73, 72] on span "Show List" at bounding box center [72, 71] width 46 height 14
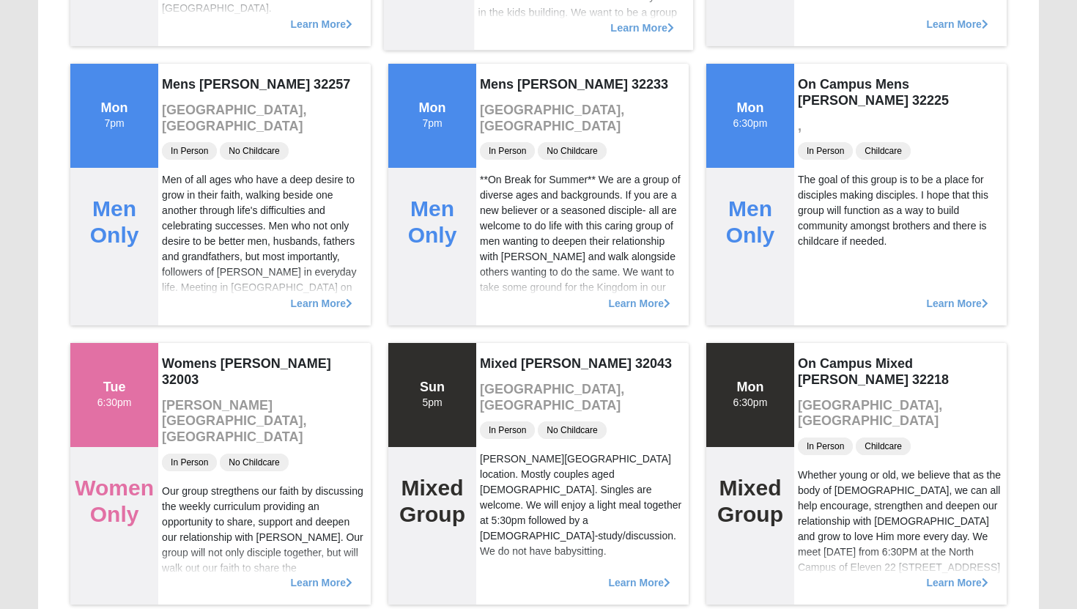
scroll to position [0, 0]
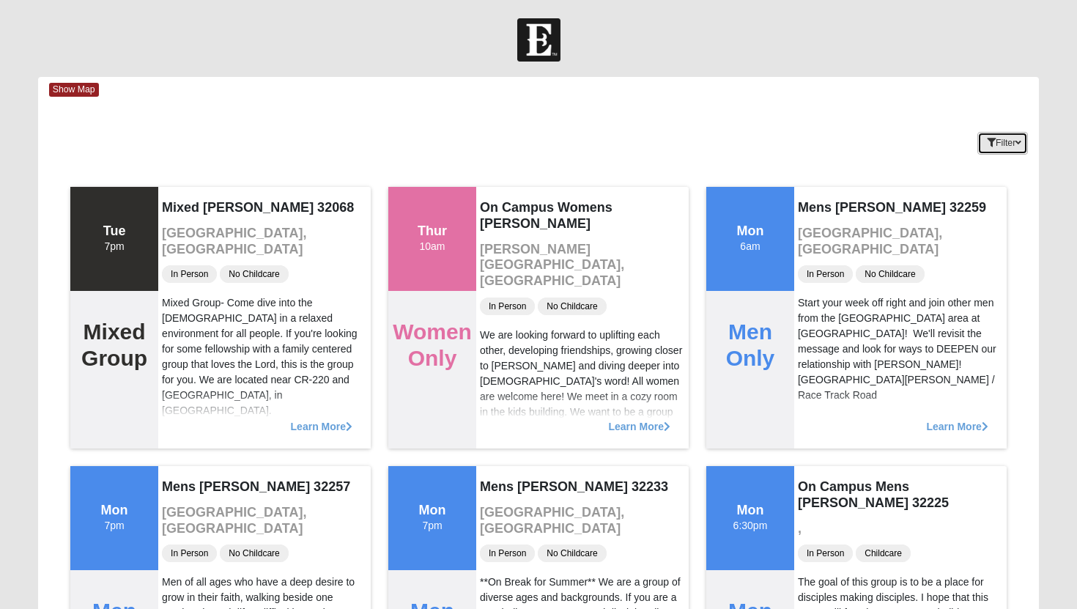
click at [1013, 147] on button "Filter" at bounding box center [1003, 143] width 51 height 23
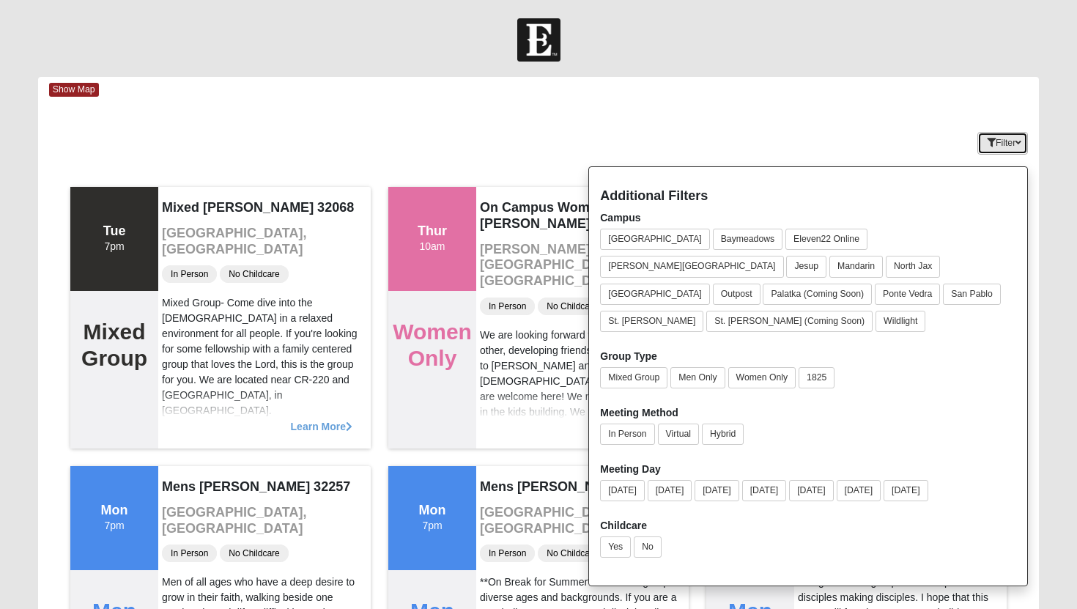
click at [1022, 144] on button "Filter" at bounding box center [1003, 143] width 51 height 23
